Goal: Task Accomplishment & Management: Complete application form

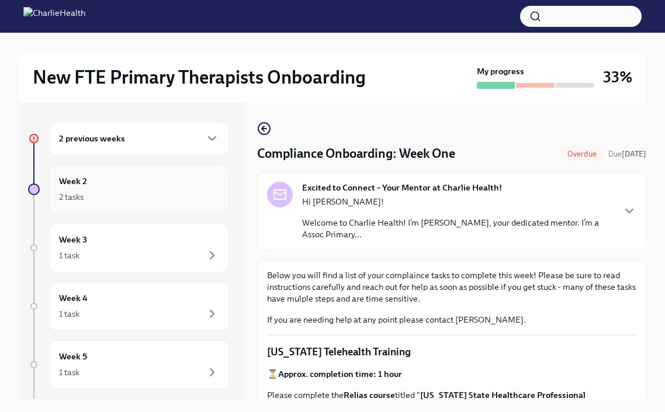
click at [175, 190] on div "2 tasks" at bounding box center [139, 197] width 160 height 14
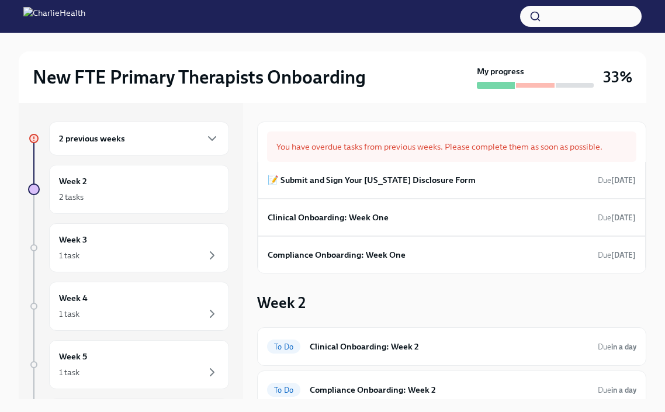
click at [389, 301] on div "Week 2 To Do Clinical Onboarding: Week 2 Due in a day To Do Compliance Onboardi…" at bounding box center [451, 350] width 389 height 117
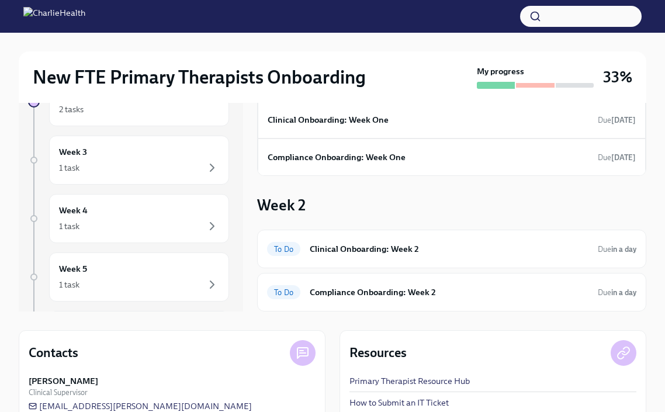
scroll to position [94, 0]
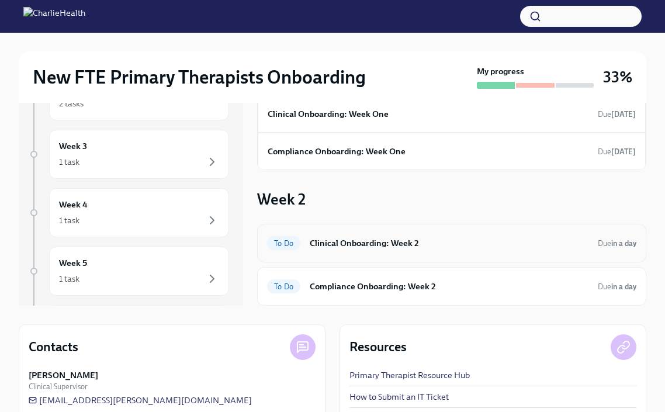
click at [404, 244] on h6 "Clinical Onboarding: Week 2" at bounding box center [449, 243] width 279 height 13
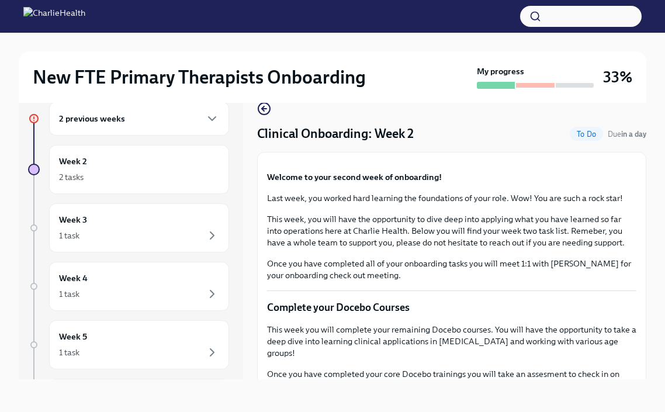
click at [528, 131] on div "Clinical Onboarding: Week 2 To Do Due in a day" at bounding box center [451, 134] width 389 height 18
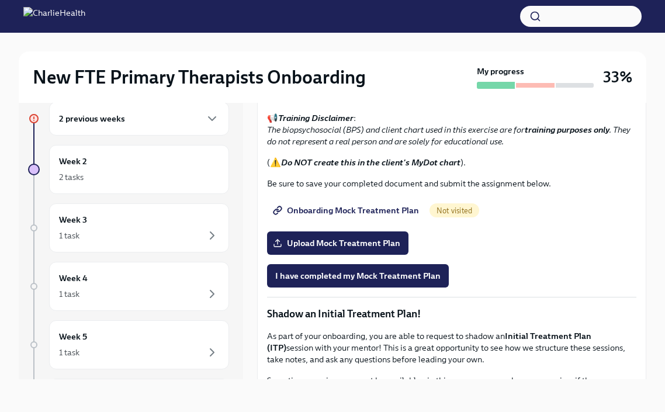
scroll to position [771, 0]
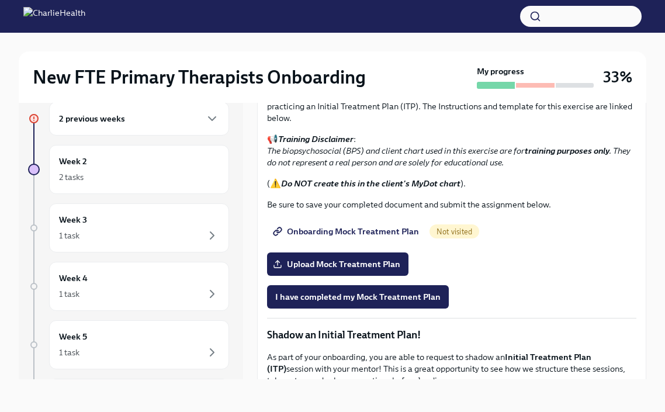
click at [462, 40] on span "I confirm I have reviewed the MBC training materials" at bounding box center [378, 35] width 206 height 12
click at [509, 39] on span "Completed" at bounding box center [525, 34] width 41 height 9
click at [419, 8] on span "Measurement Based Care (MBC) Training" at bounding box center [361, 2] width 173 height 12
